Goal: Task Accomplishment & Management: Use online tool/utility

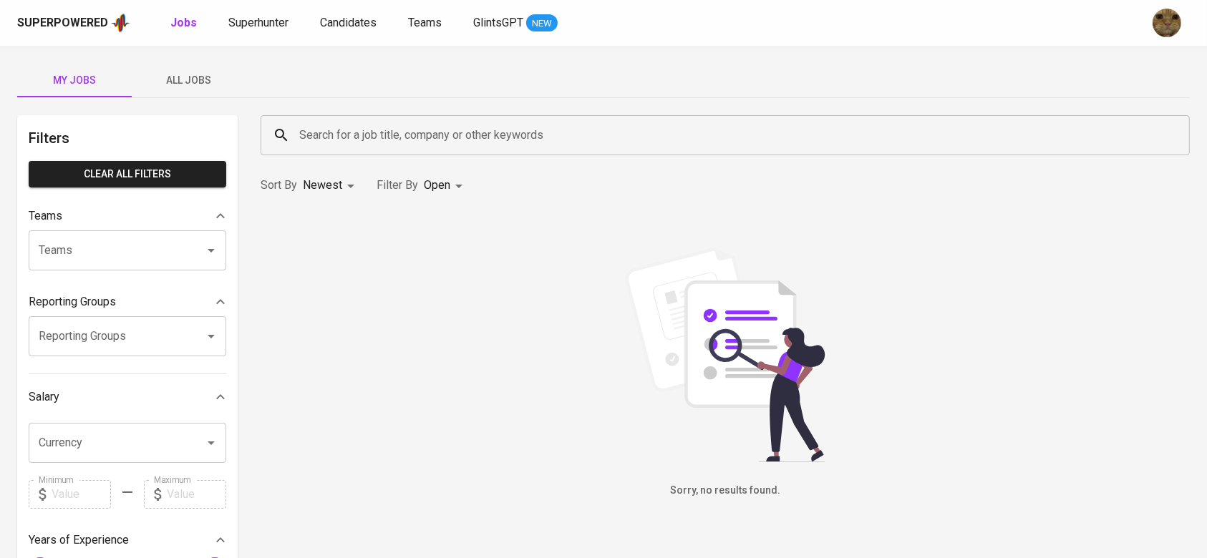
click at [342, 5] on div "Superpowered Jobs Superhunter Candidates Teams GlintsGPT NEW" at bounding box center [603, 23] width 1207 height 46
click at [170, 79] on span "All Jobs" at bounding box center [188, 81] width 97 height 18
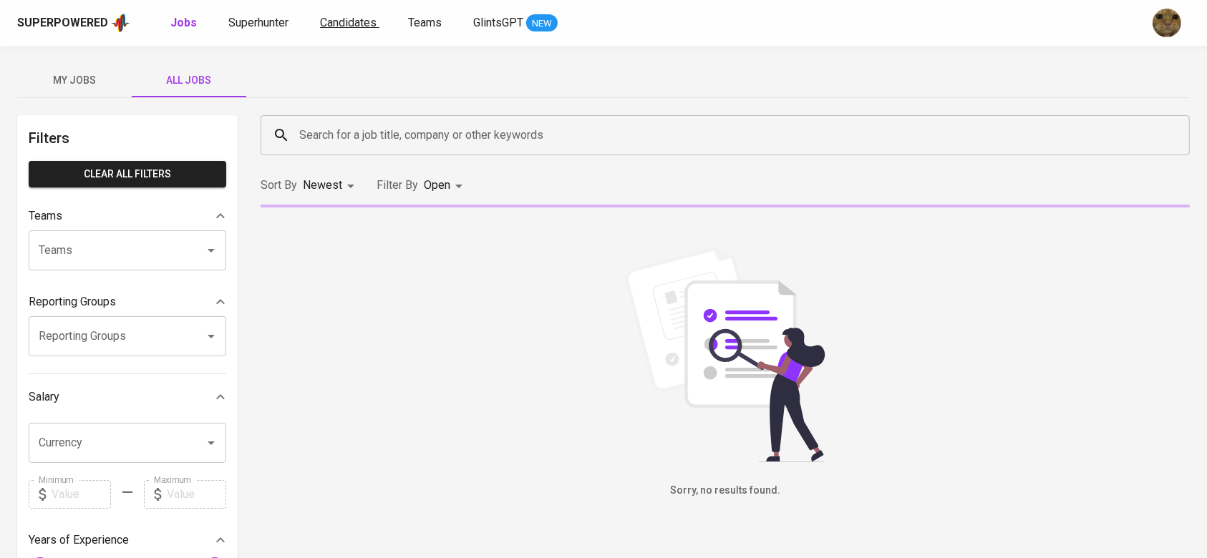
click at [337, 20] on span "Candidates" at bounding box center [348, 23] width 57 height 14
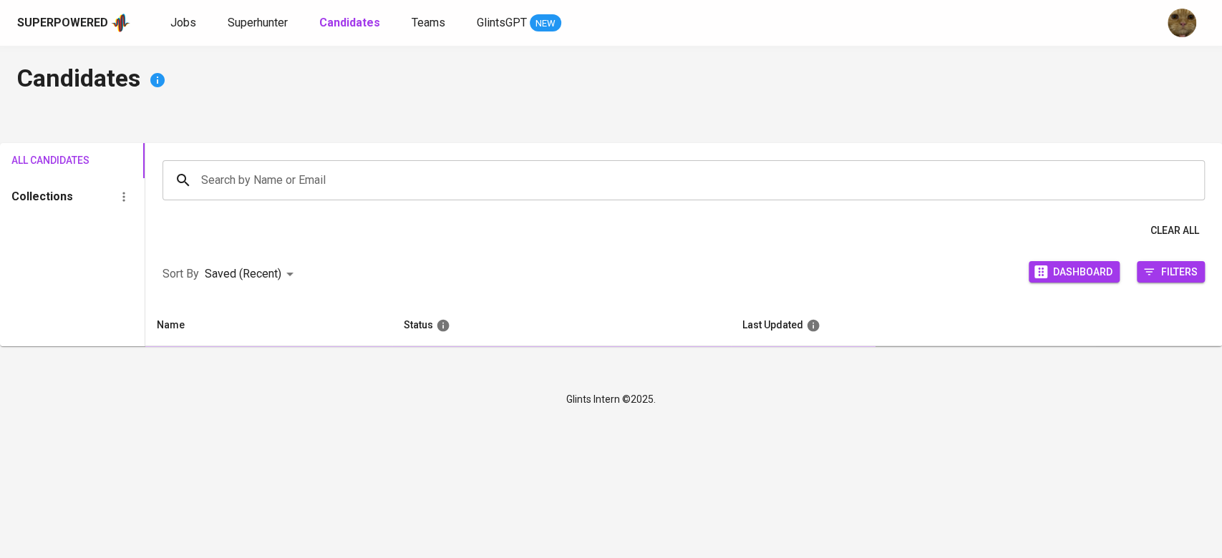
click at [252, 25] on span "Superhunter" at bounding box center [258, 23] width 60 height 14
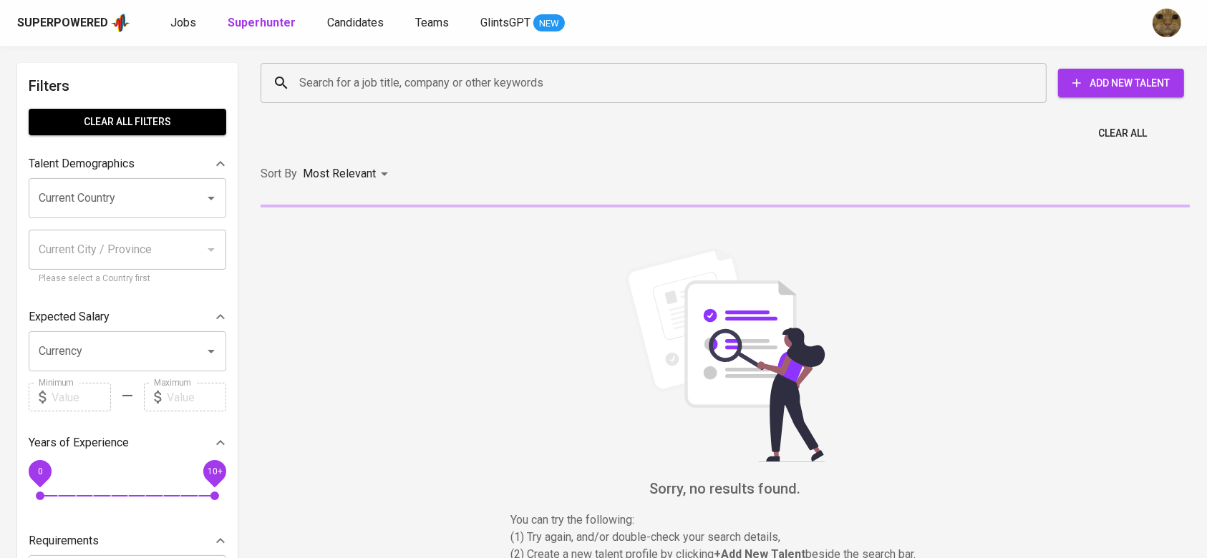
click at [340, 77] on input "Search for a job title, company or other keywords" at bounding box center [657, 82] width 723 height 27
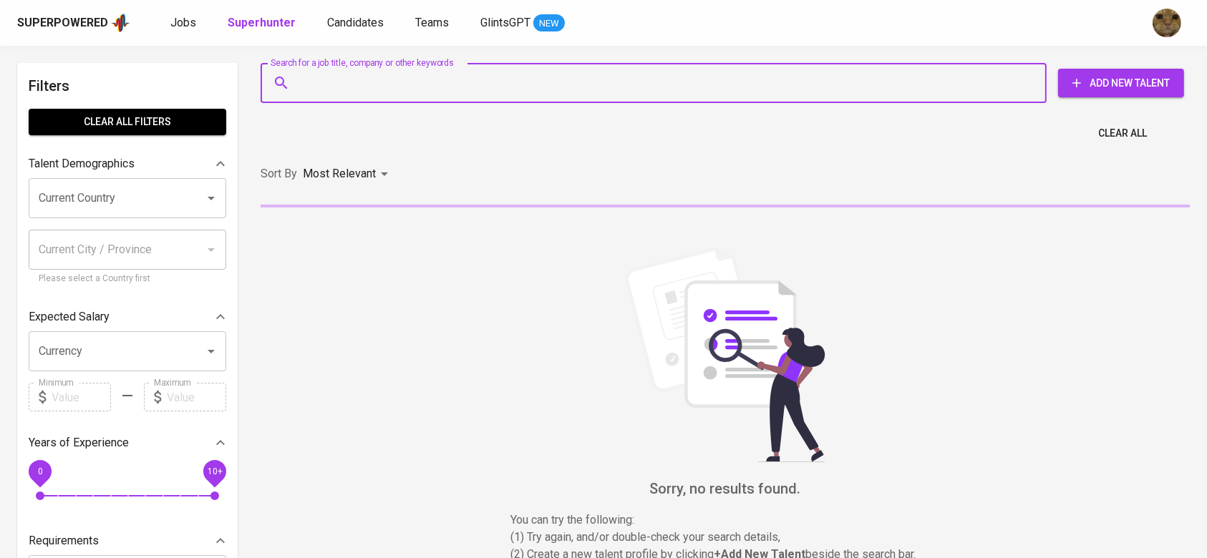
type input """
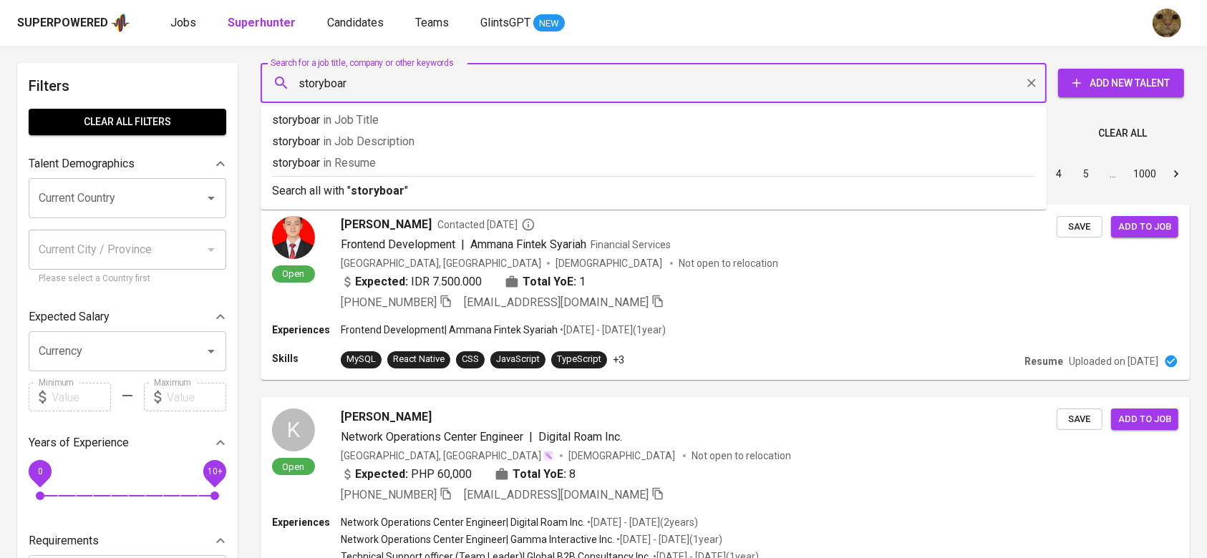
type input "storyboard"
click at [336, 162] on span "in [GEOGRAPHIC_DATA]" at bounding box center [355, 163] width 53 height 14
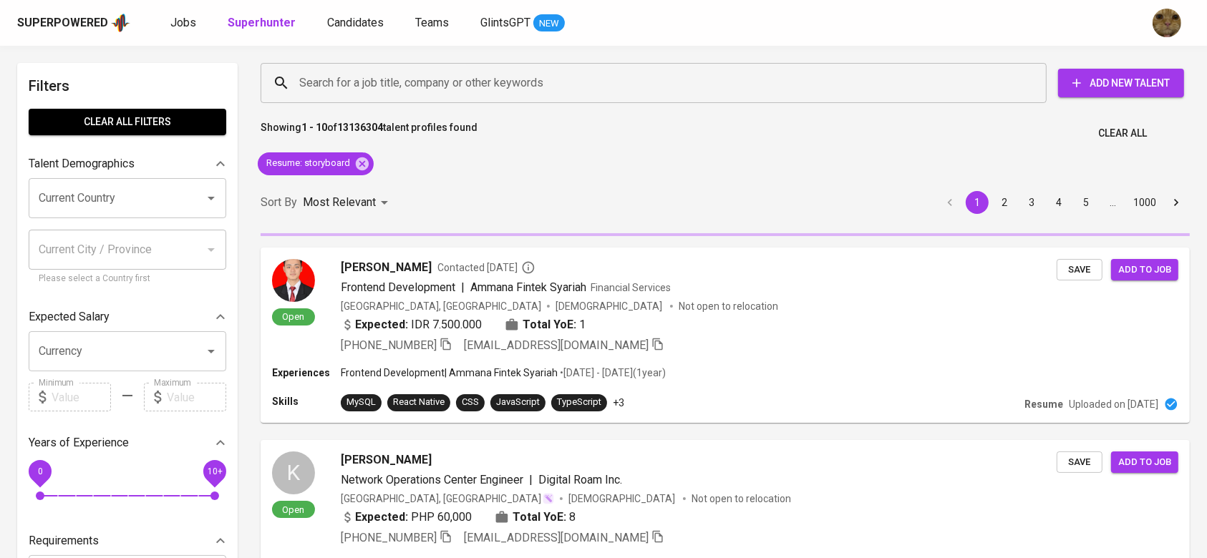
click at [65, 203] on input "Current Country" at bounding box center [107, 198] width 145 height 27
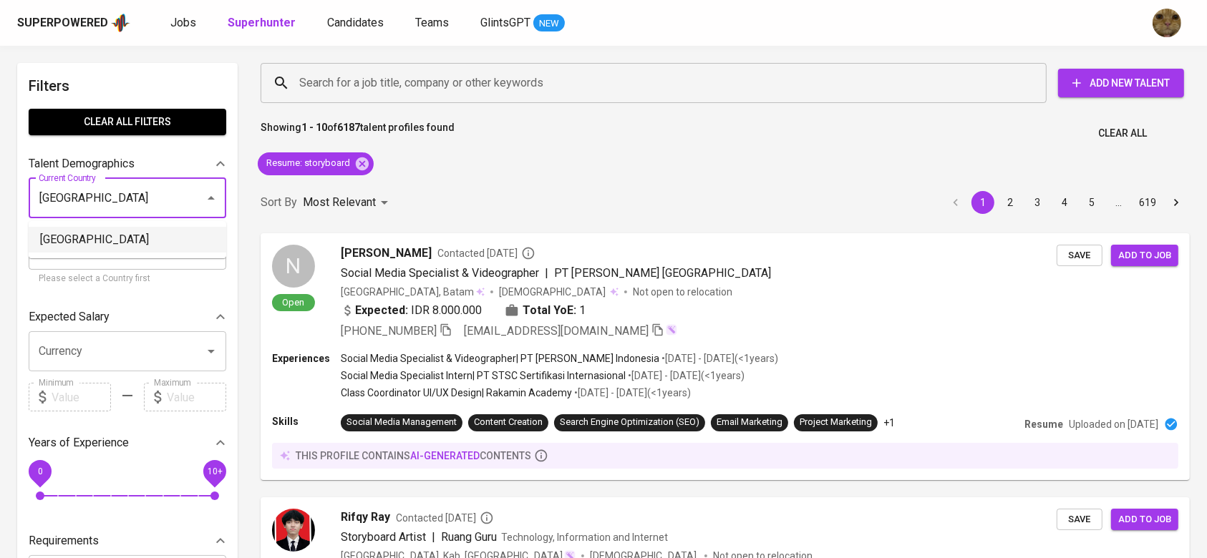
click at [109, 246] on li "[GEOGRAPHIC_DATA]" at bounding box center [128, 240] width 198 height 26
type input "[GEOGRAPHIC_DATA]"
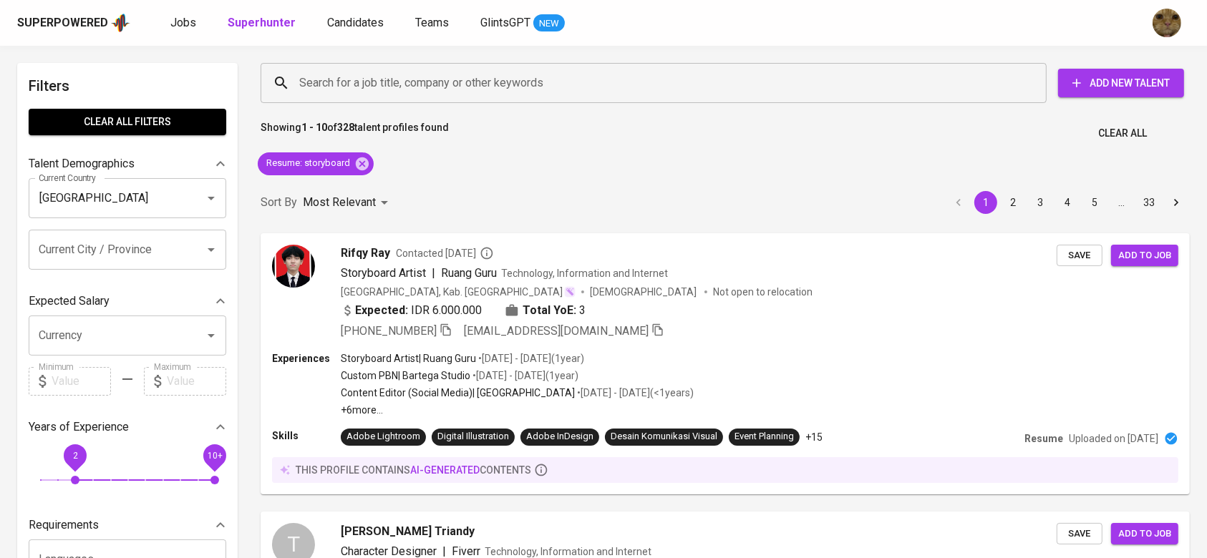
drag, startPoint x: 88, startPoint y: 481, endPoint x: 80, endPoint y: 481, distance: 7.9
click at [79, 481] on span "2" at bounding box center [75, 480] width 9 height 9
click at [91, 465] on span "2" at bounding box center [75, 456] width 32 height 32
drag, startPoint x: 216, startPoint y: 455, endPoint x: 143, endPoint y: 445, distance: 73.7
click at [150, 450] on span "6" at bounding box center [145, 456] width 32 height 32
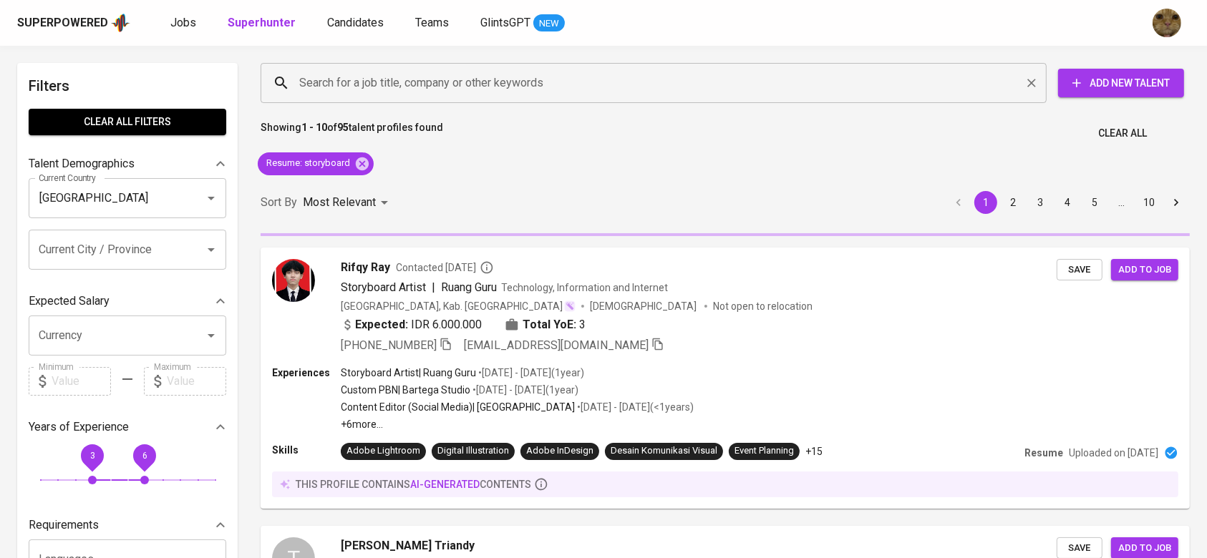
click at [500, 76] on input "Search for a job title, company or other keywords" at bounding box center [657, 82] width 723 height 27
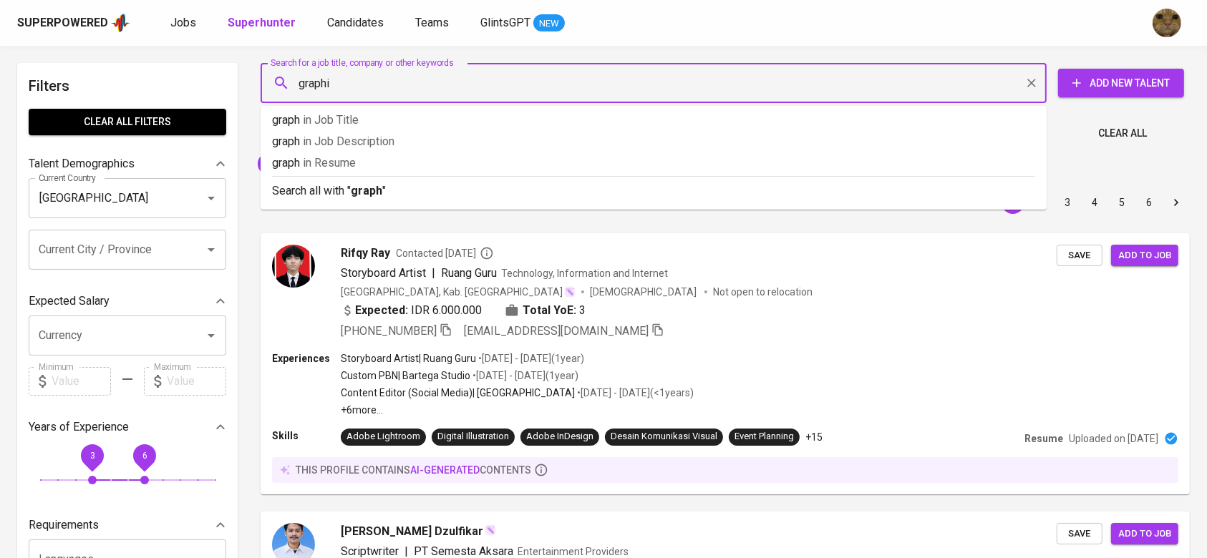
type input "graphic"
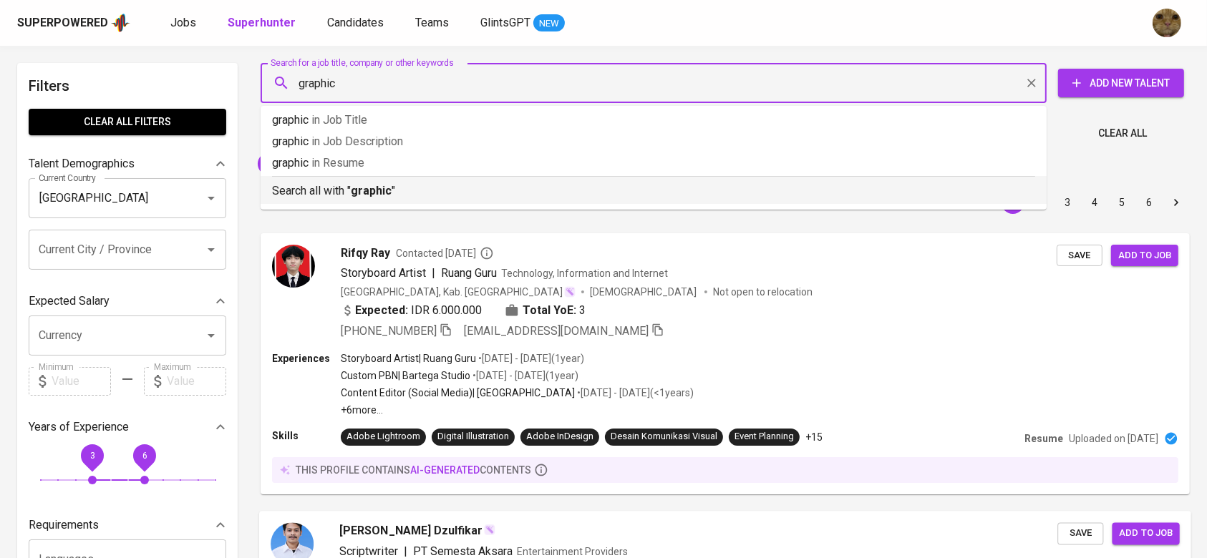
drag, startPoint x: 286, startPoint y: 192, endPoint x: 526, endPoint y: 556, distance: 436.3
click at [286, 192] on p "Search all with " graphic "" at bounding box center [653, 191] width 763 height 17
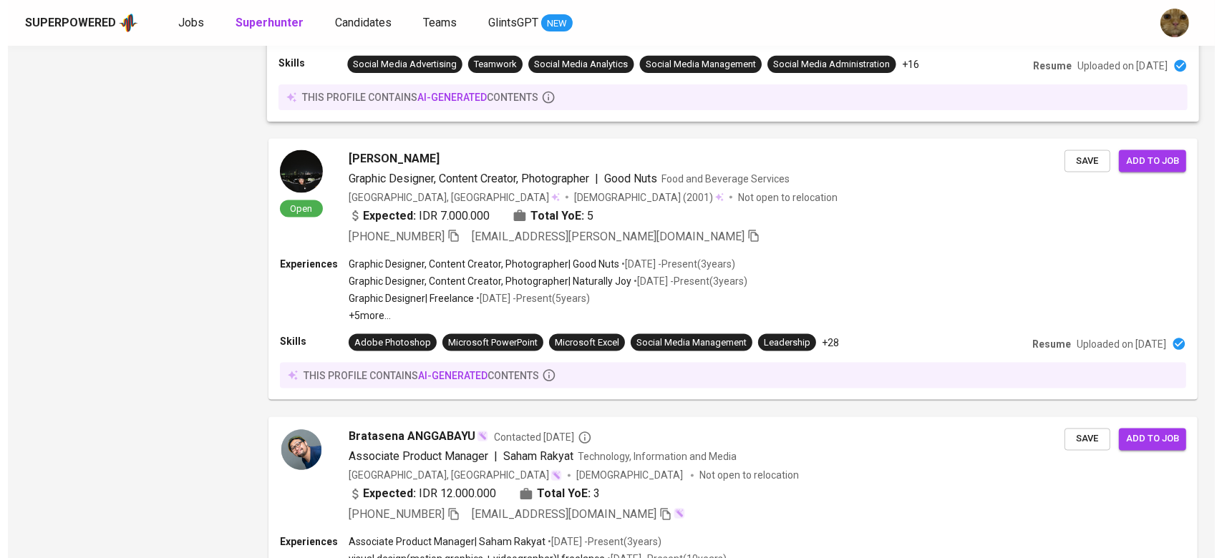
scroll to position [2386, 0]
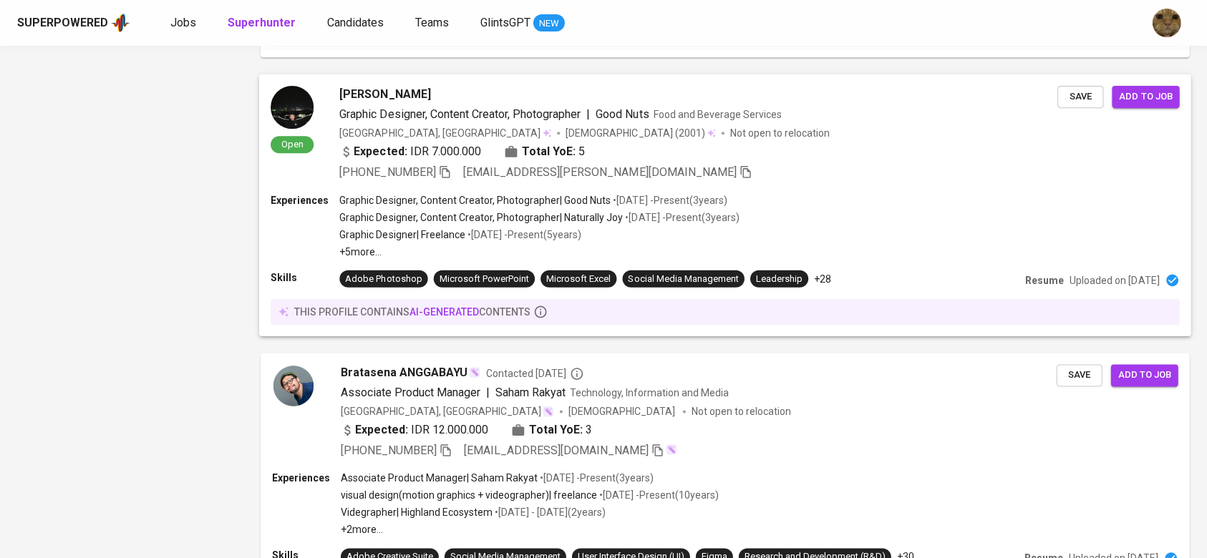
click at [562, 229] on p "• [DATE] - Present ( 5 years )" at bounding box center [523, 235] width 116 height 14
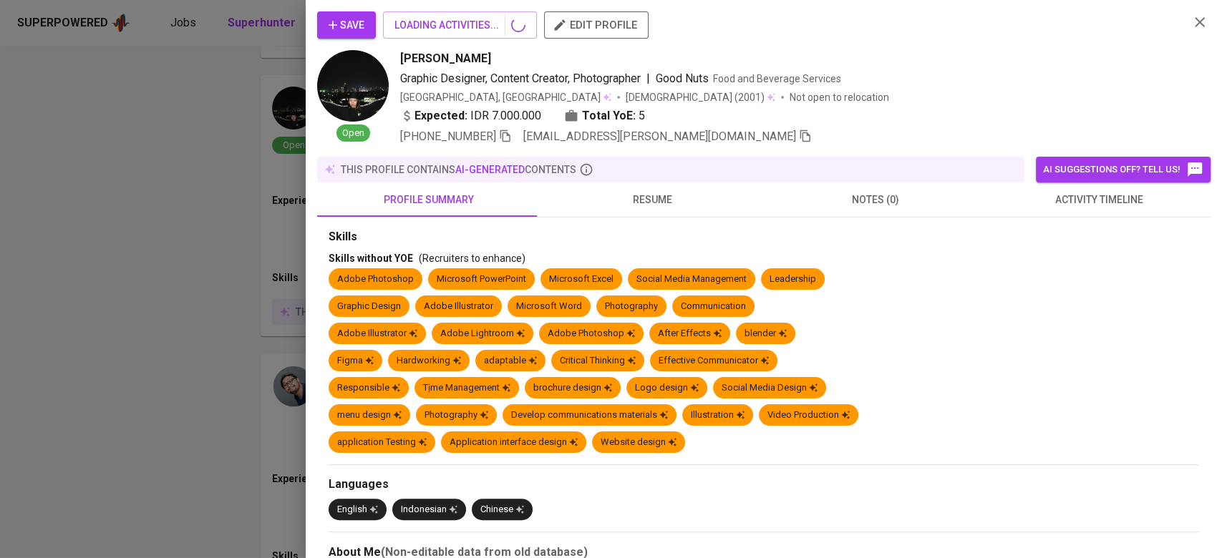
click at [642, 202] on span "resume" at bounding box center [652, 200] width 206 height 18
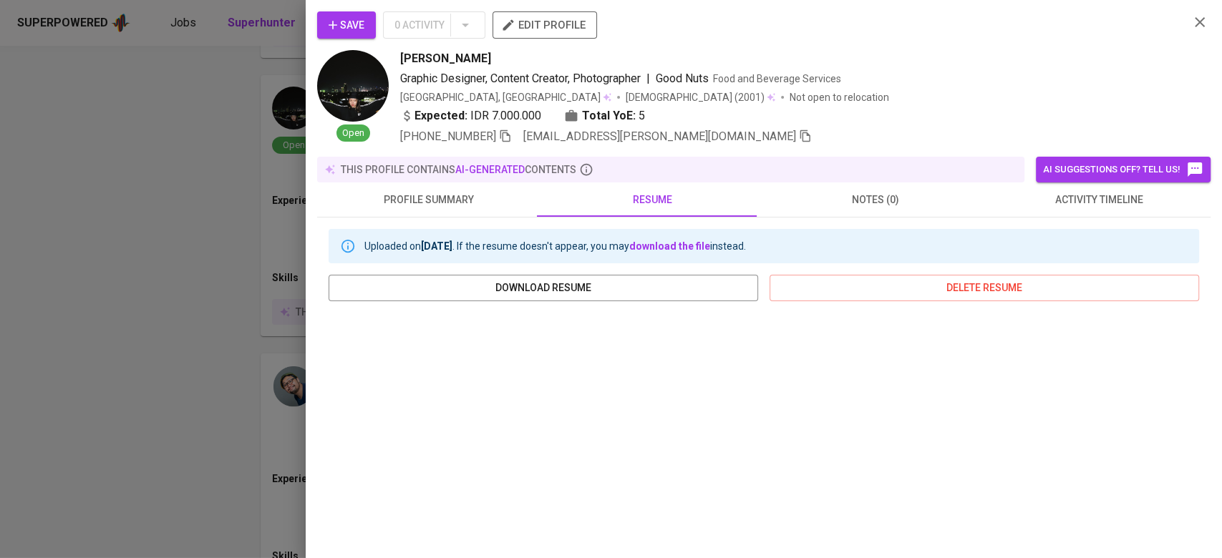
scroll to position [190, 0]
